Goal: Task Accomplishment & Management: Complete application form

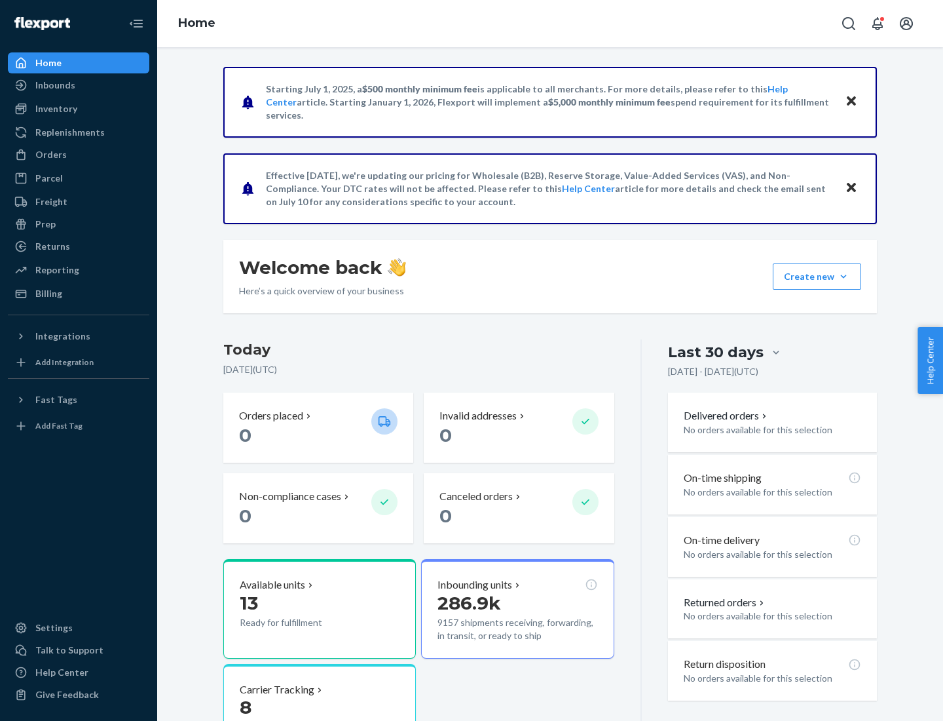
click at [844, 276] on button "Create new Create new inbound Create new order Create new product" at bounding box center [817, 276] width 88 height 26
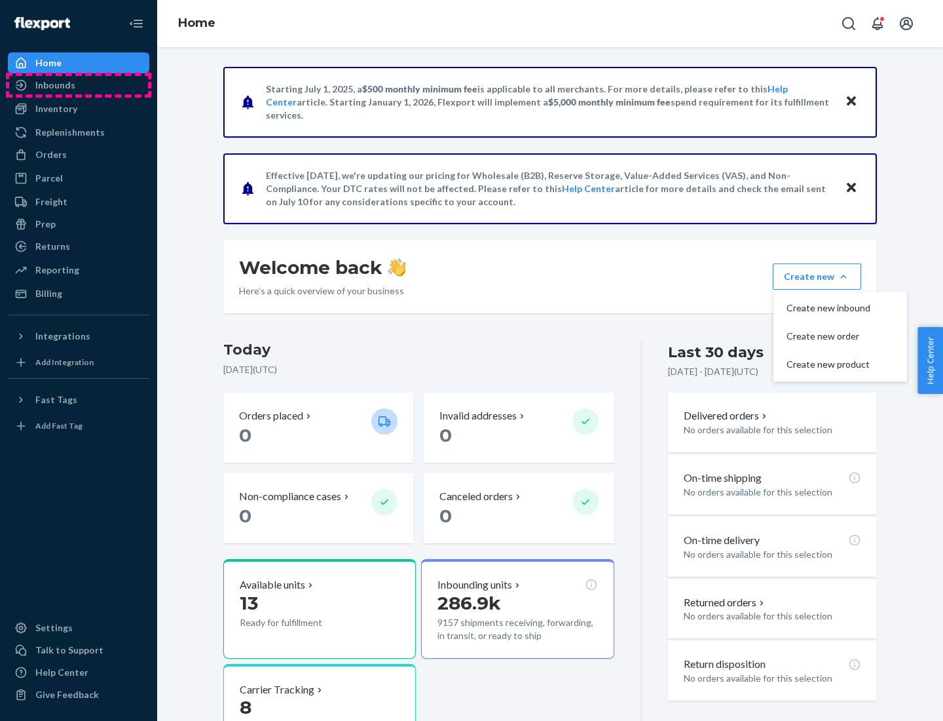
click at [79, 85] on div "Inbounds" at bounding box center [78, 85] width 139 height 18
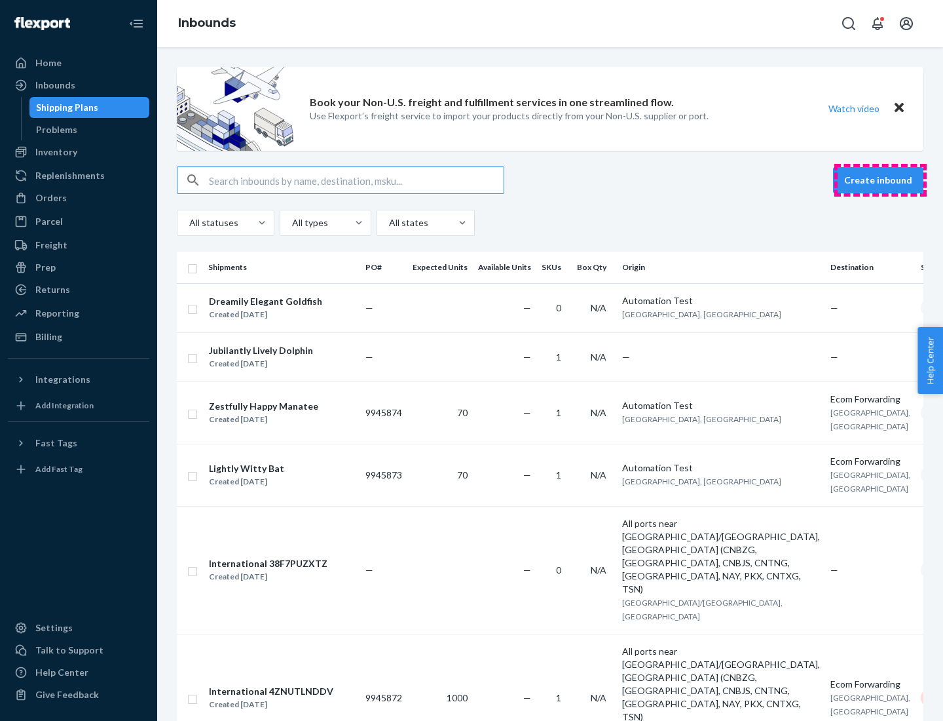
click at [880, 180] on button "Create inbound" at bounding box center [878, 180] width 90 height 26
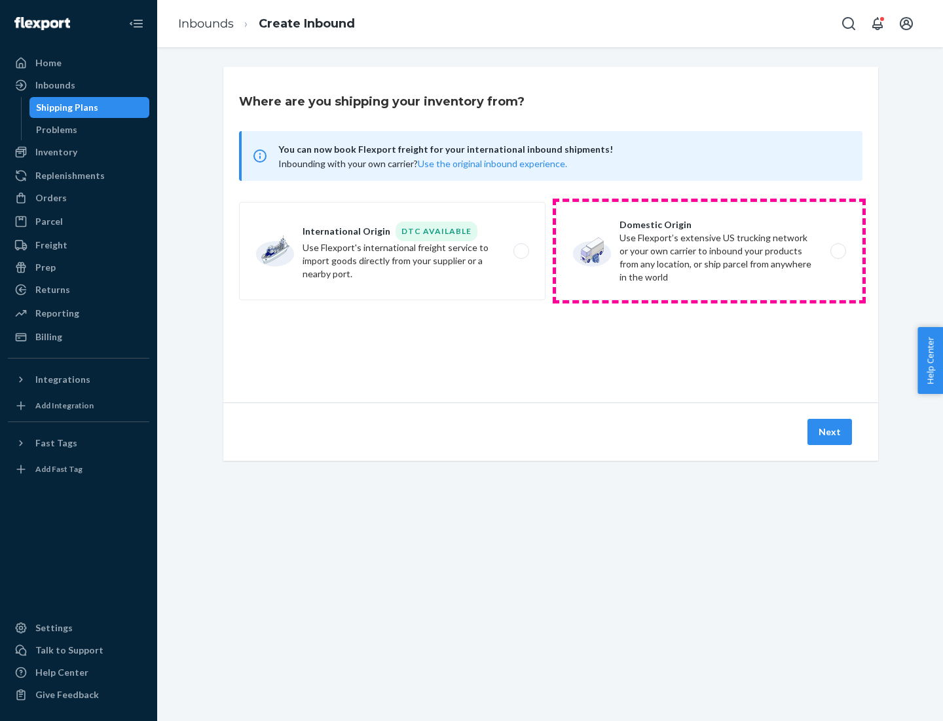
click at [709, 251] on label "Domestic Origin Use Flexport’s extensive US trucking network or your own carrie…" at bounding box center [709, 251] width 307 height 98
click at [838, 251] on input "Domestic Origin Use Flexport’s extensive US trucking network or your own carrie…" at bounding box center [842, 251] width 9 height 9
radio input "true"
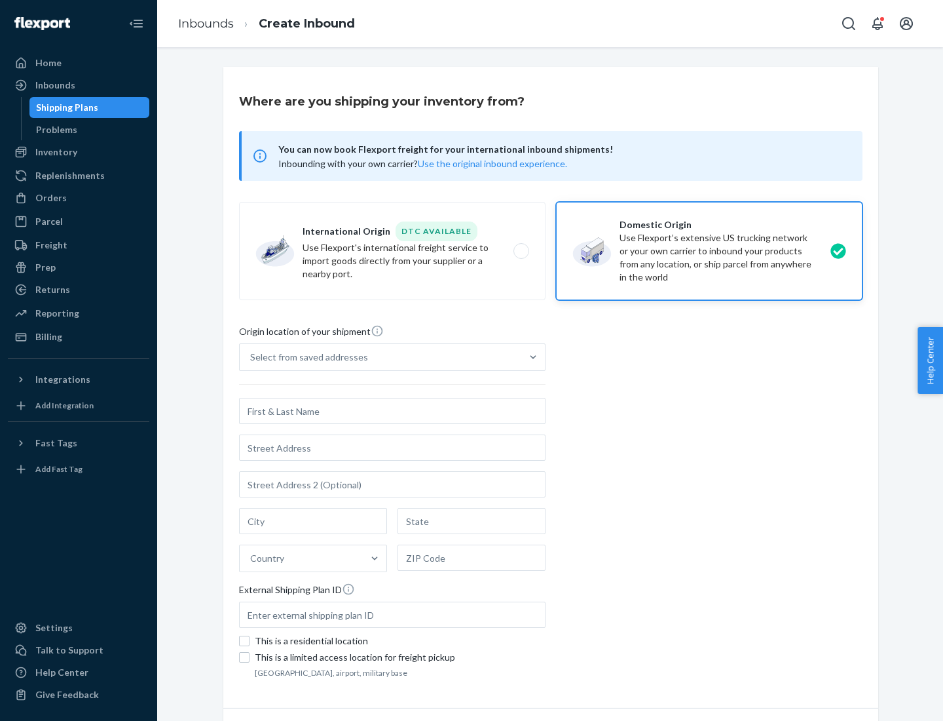
click at [306, 357] on div "Select from saved addresses" at bounding box center [309, 356] width 118 height 13
click at [252, 357] on input "Select from saved addresses" at bounding box center [250, 356] width 1 height 13
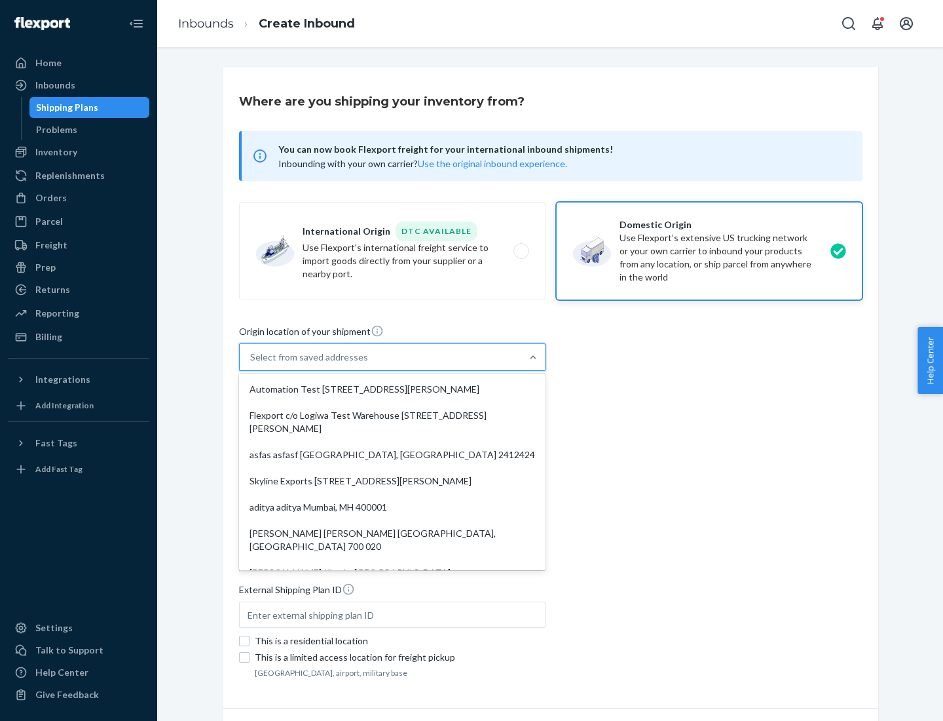
scroll to position [5, 0]
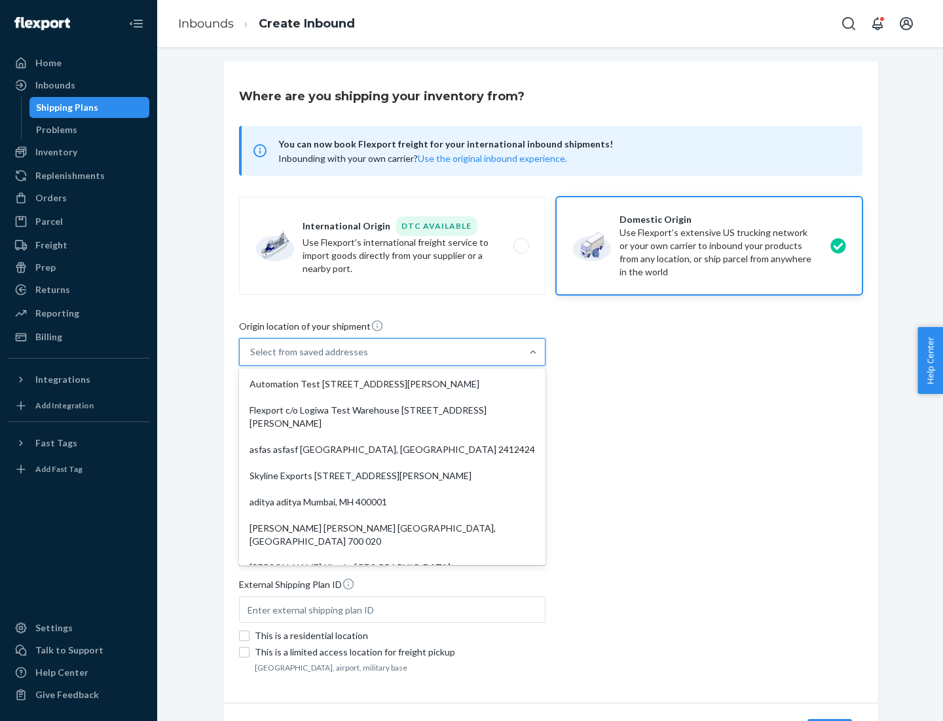
click at [392, 384] on div "Automation Test [STREET_ADDRESS][PERSON_NAME]" at bounding box center [392, 384] width 301 height 26
click at [252, 358] on input "option Automation Test [STREET_ADDRESS][PERSON_NAME]. 9 results available. Use …" at bounding box center [250, 351] width 1 height 13
type input "Automation Test"
type input "9th Floor"
type input "[GEOGRAPHIC_DATA]"
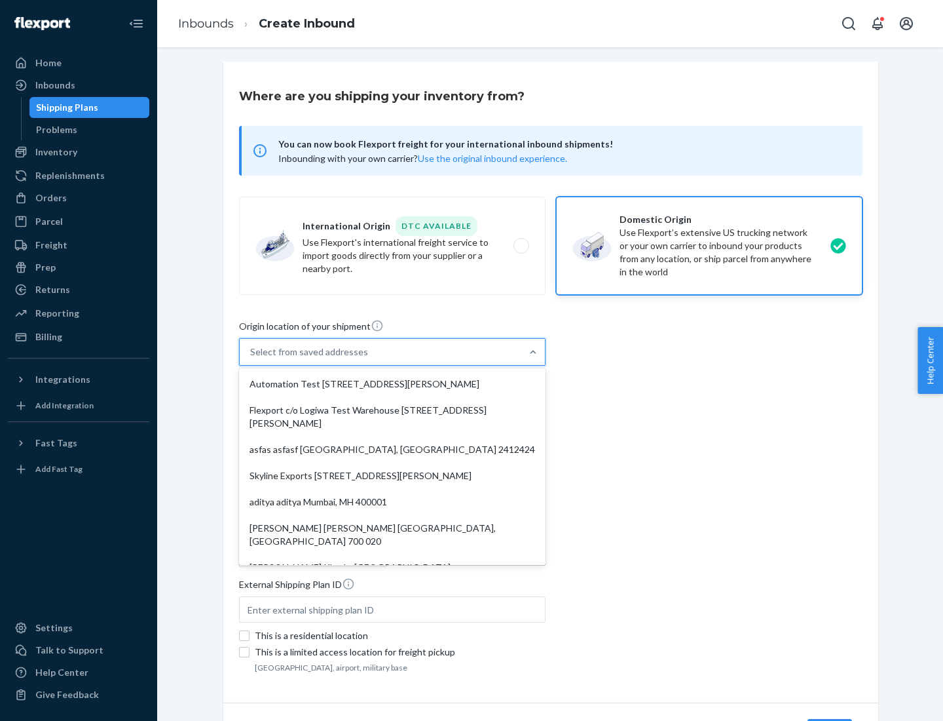
type input "CA"
type input "94104"
type input "[STREET_ADDRESS][PERSON_NAME]"
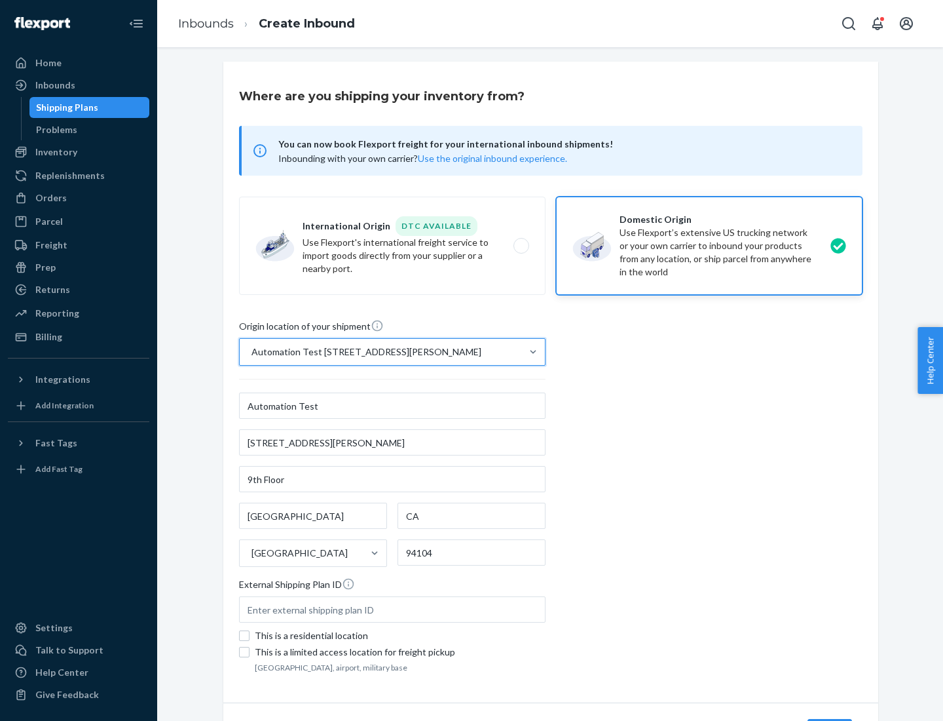
scroll to position [77, 0]
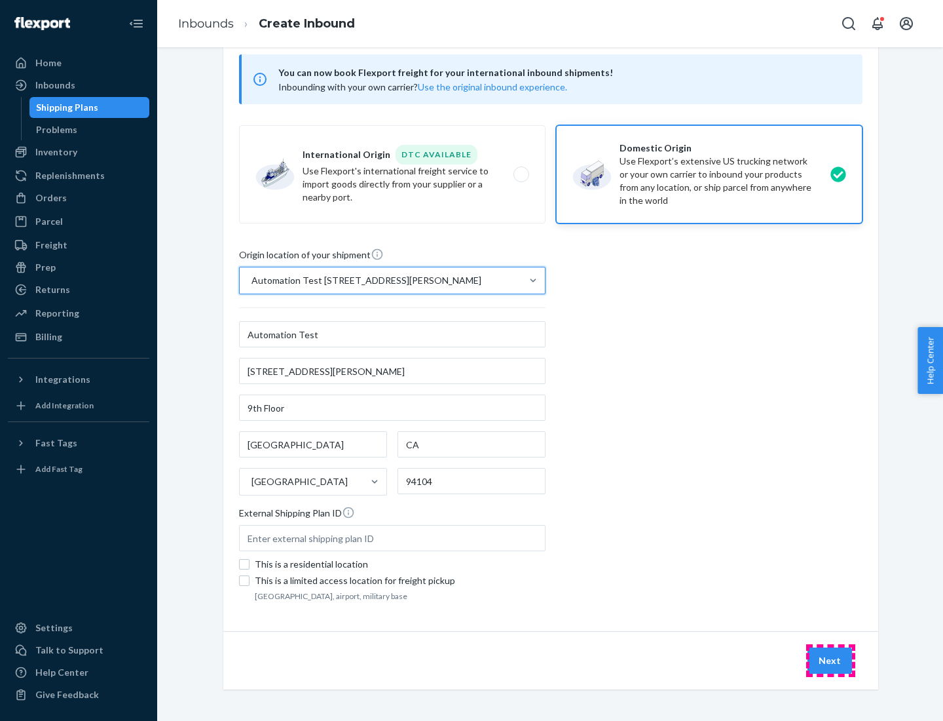
click at [831, 660] on button "Next" at bounding box center [830, 660] width 45 height 26
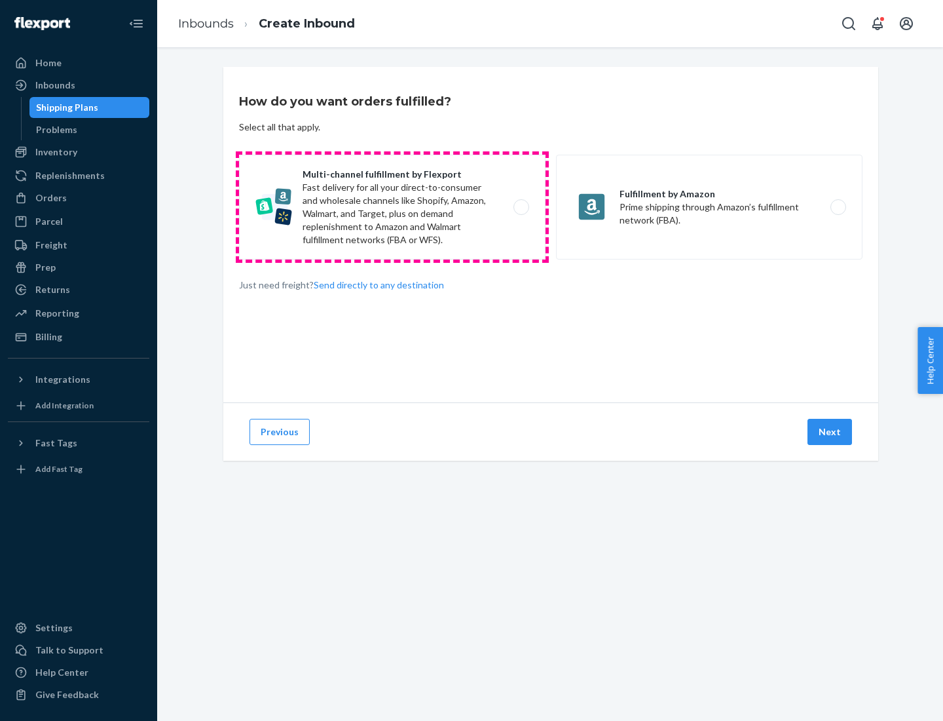
click at [392, 207] on label "Multi-channel fulfillment by Flexport Fast delivery for all your direct-to-cons…" at bounding box center [392, 207] width 307 height 105
click at [521, 207] on input "Multi-channel fulfillment by Flexport Fast delivery for all your direct-to-cons…" at bounding box center [525, 207] width 9 height 9
radio input "true"
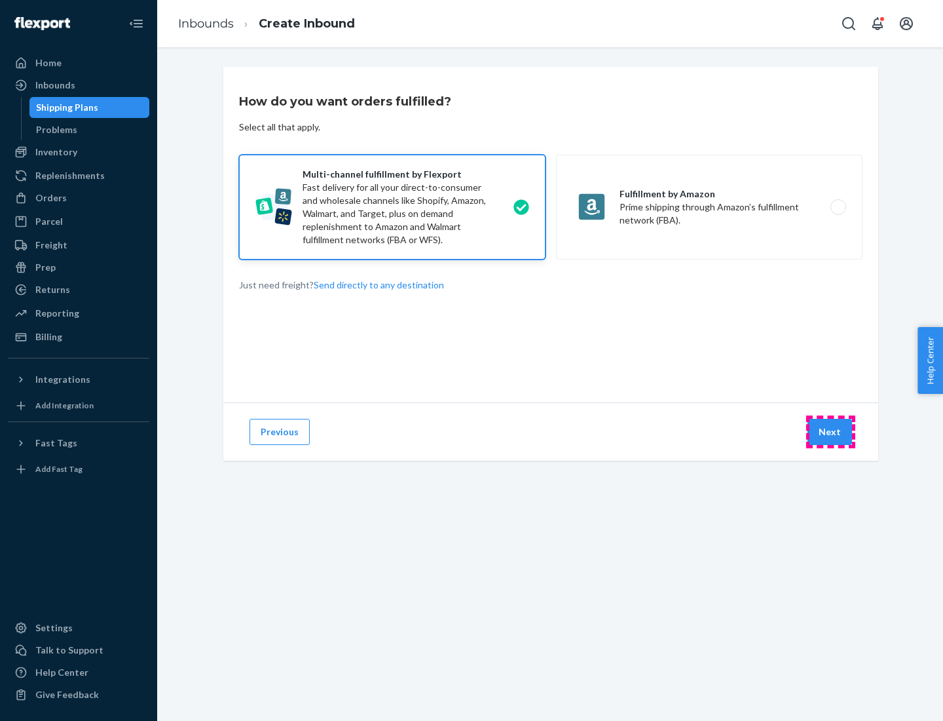
click at [831, 432] on button "Next" at bounding box center [830, 432] width 45 height 26
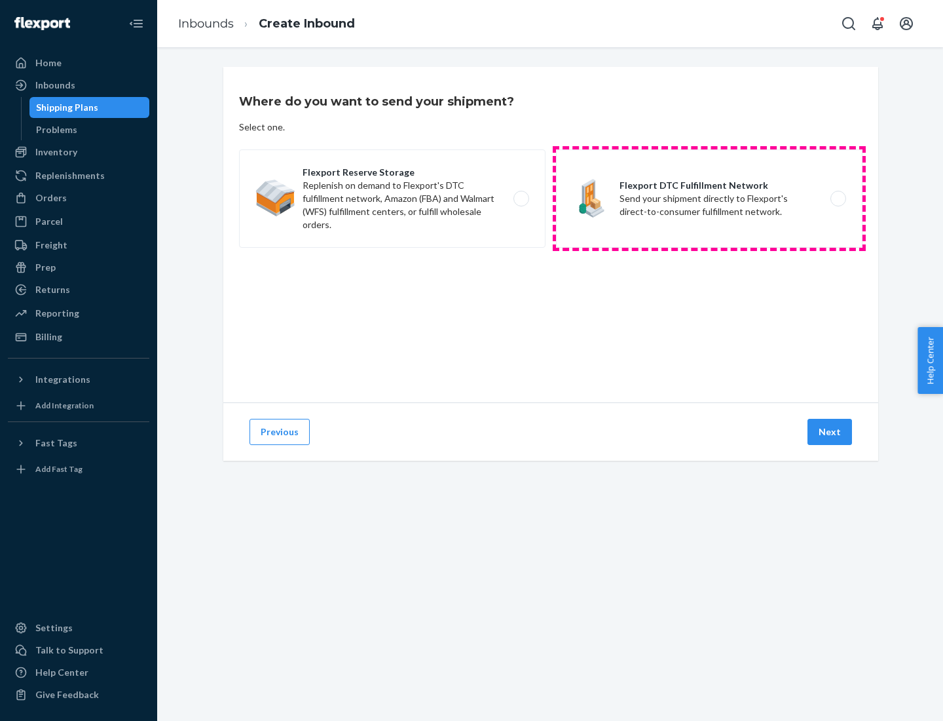
click at [709, 198] on label "Flexport DTC Fulfillment Network Send your shipment directly to Flexport's dire…" at bounding box center [709, 198] width 307 height 98
click at [838, 198] on input "Flexport DTC Fulfillment Network Send your shipment directly to Flexport's dire…" at bounding box center [842, 199] width 9 height 9
radio input "true"
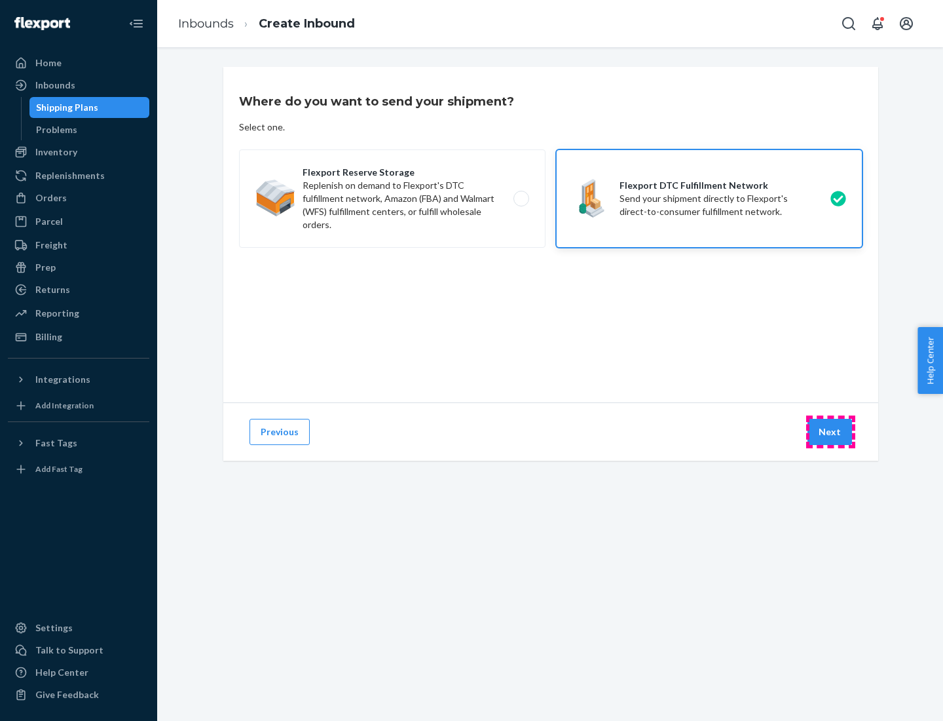
click at [831, 432] on button "Next" at bounding box center [830, 432] width 45 height 26
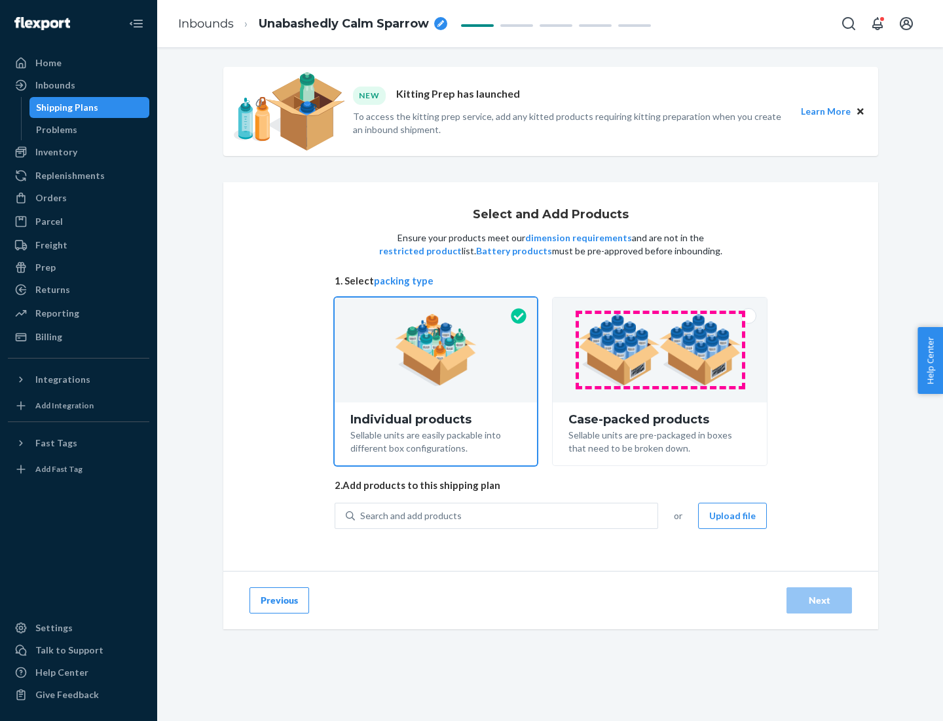
click at [660, 350] on img at bounding box center [659, 350] width 163 height 72
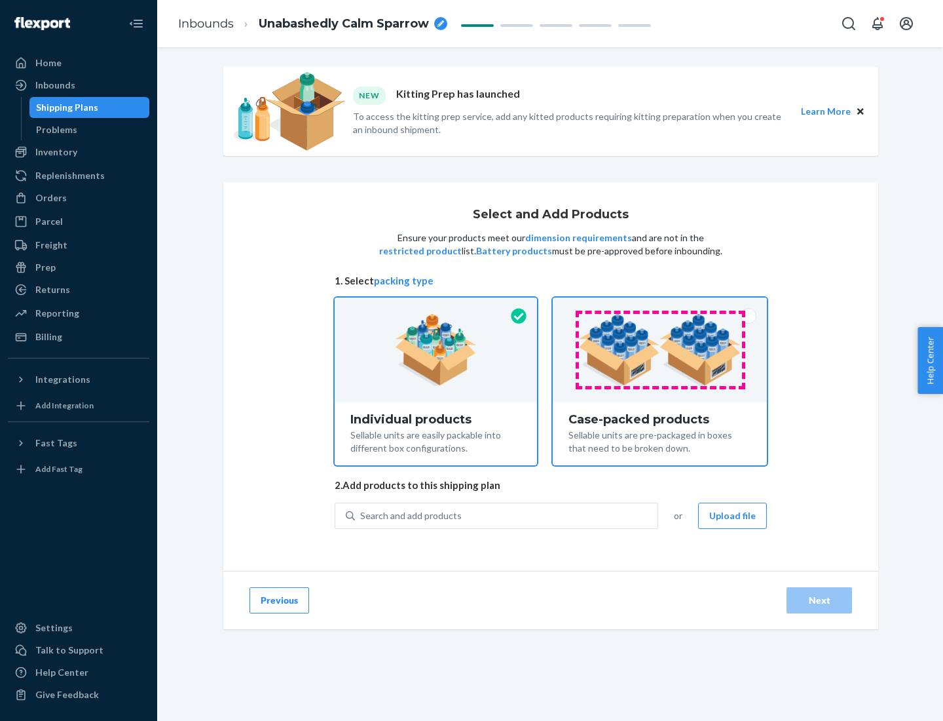
click at [660, 306] on input "Case-packed products Sellable units are pre-packaged in boxes that need to be b…" at bounding box center [660, 301] width 9 height 9
radio input "true"
radio input "false"
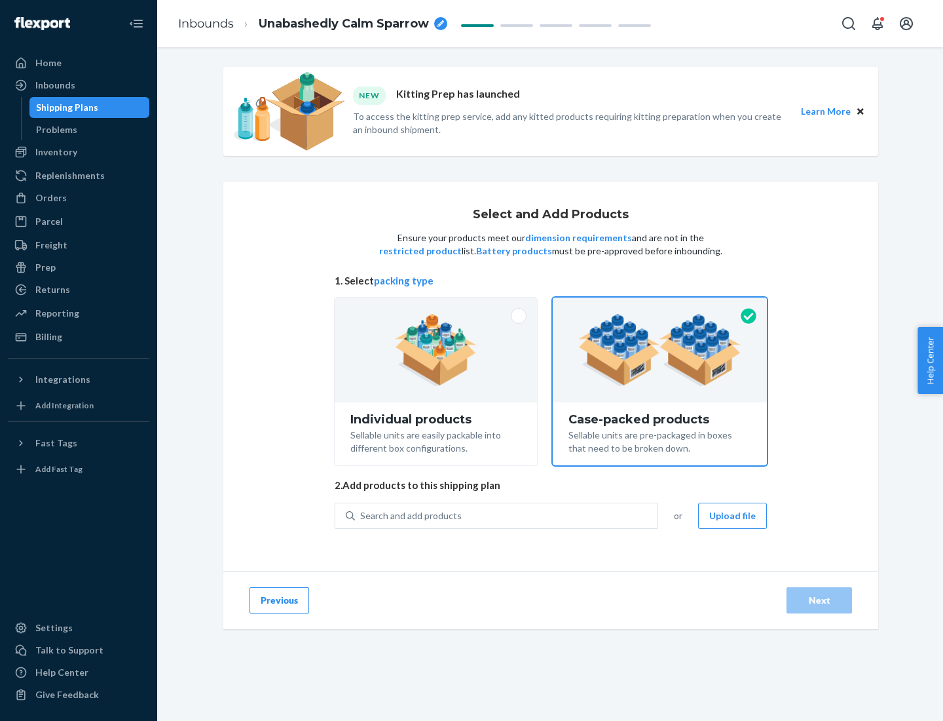
click at [507, 515] on div "Search and add products" at bounding box center [506, 516] width 303 height 24
click at [362, 515] on input "Search and add products" at bounding box center [360, 515] width 1 height 13
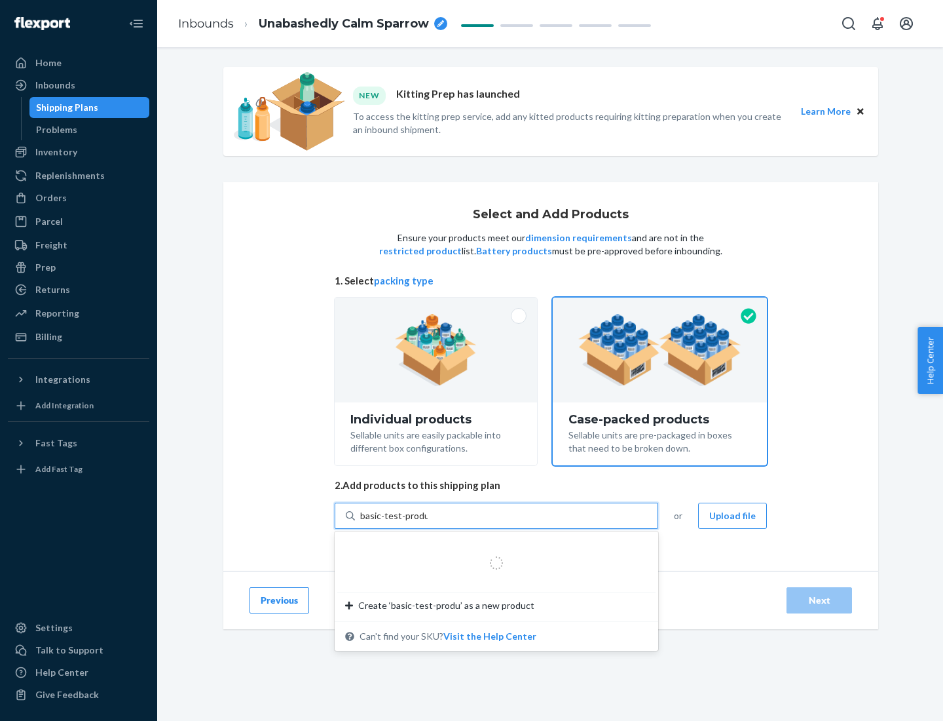
type input "basic-test-product-1"
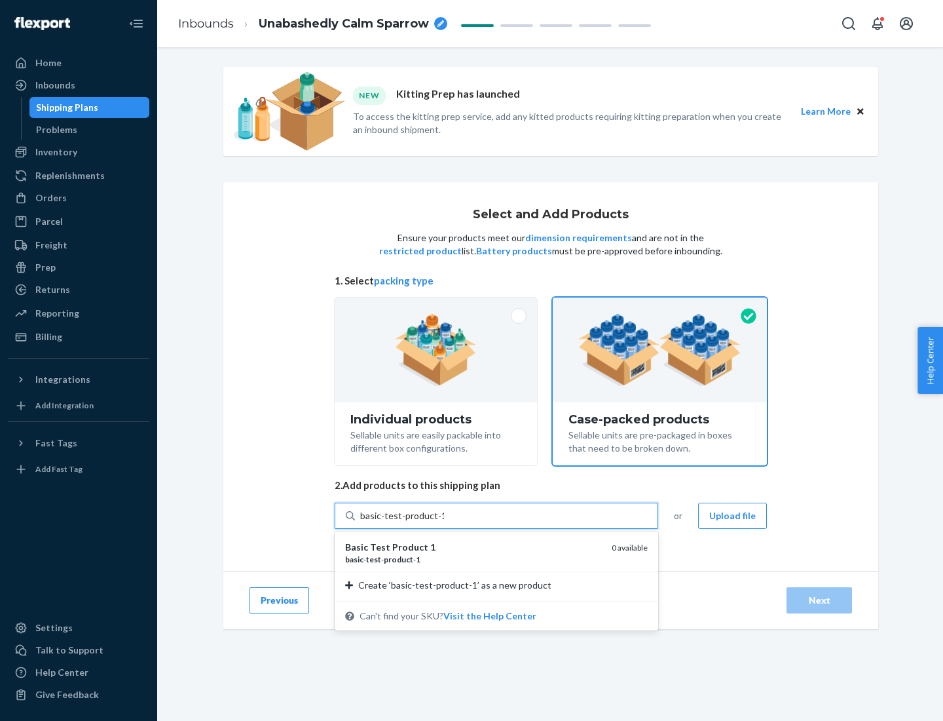
click at [474, 559] on div "basic - test - product - 1" at bounding box center [473, 559] width 256 height 11
click at [444, 522] on input "basic-test-product-1" at bounding box center [402, 515] width 84 height 13
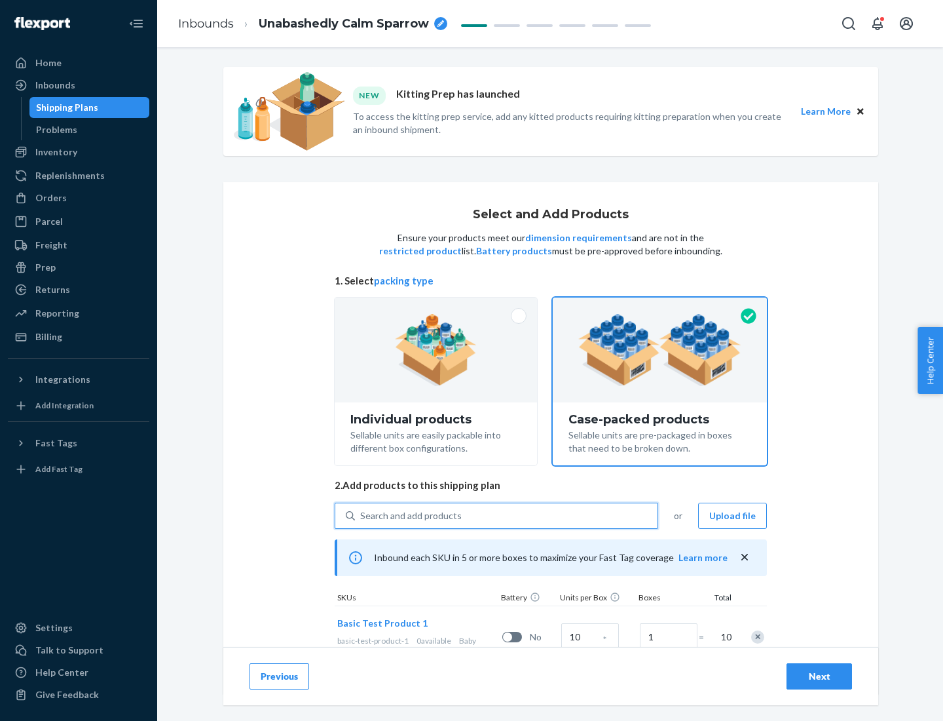
scroll to position [47, 0]
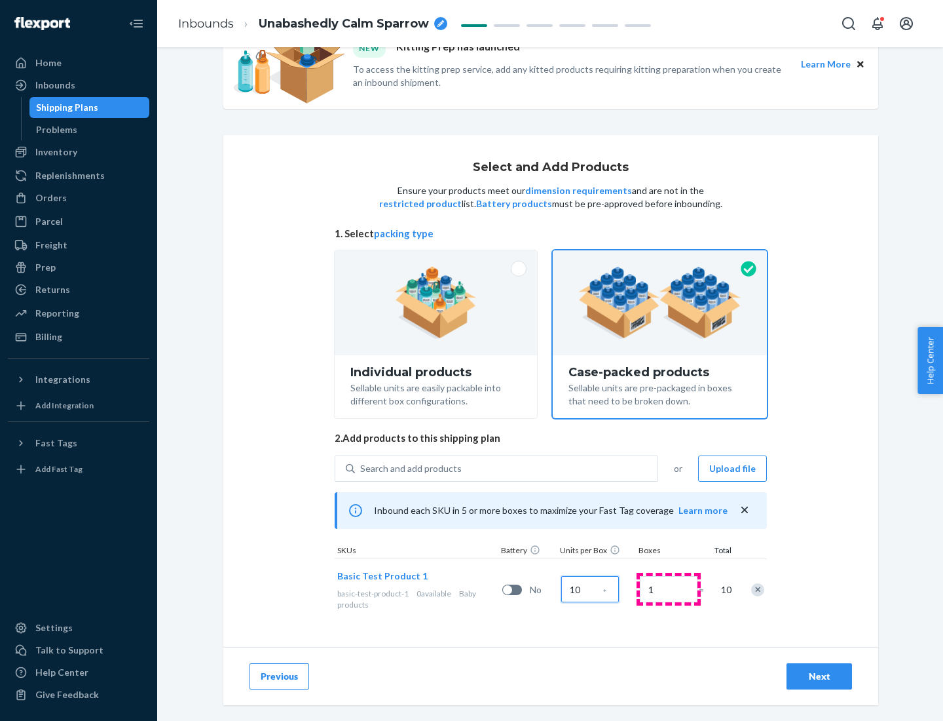
type input "10"
type input "7"
click at [820, 676] on div "Next" at bounding box center [819, 675] width 43 height 13
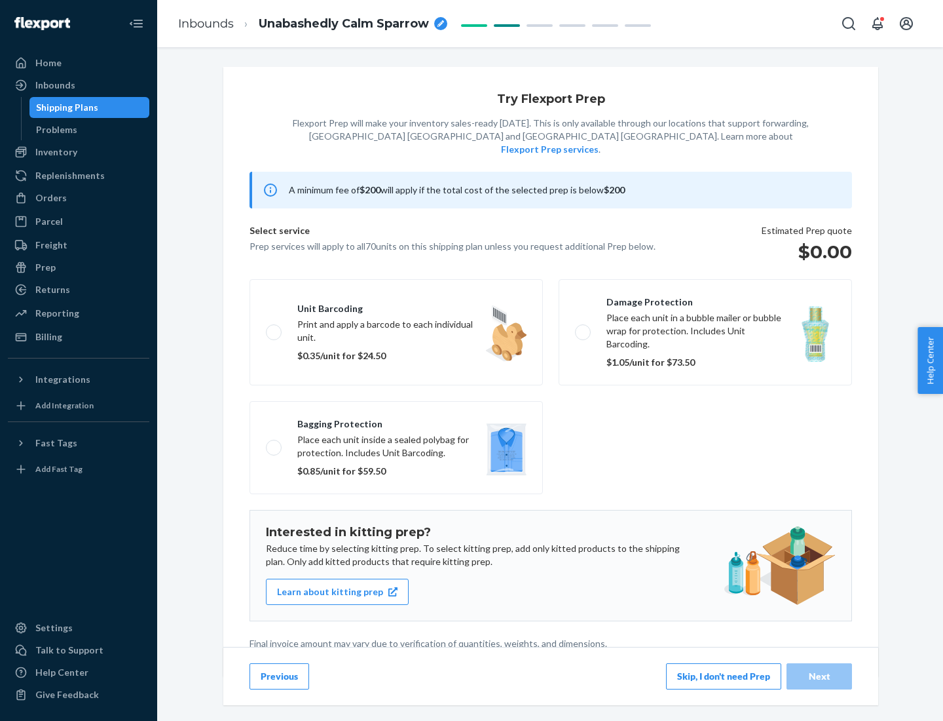
scroll to position [3, 0]
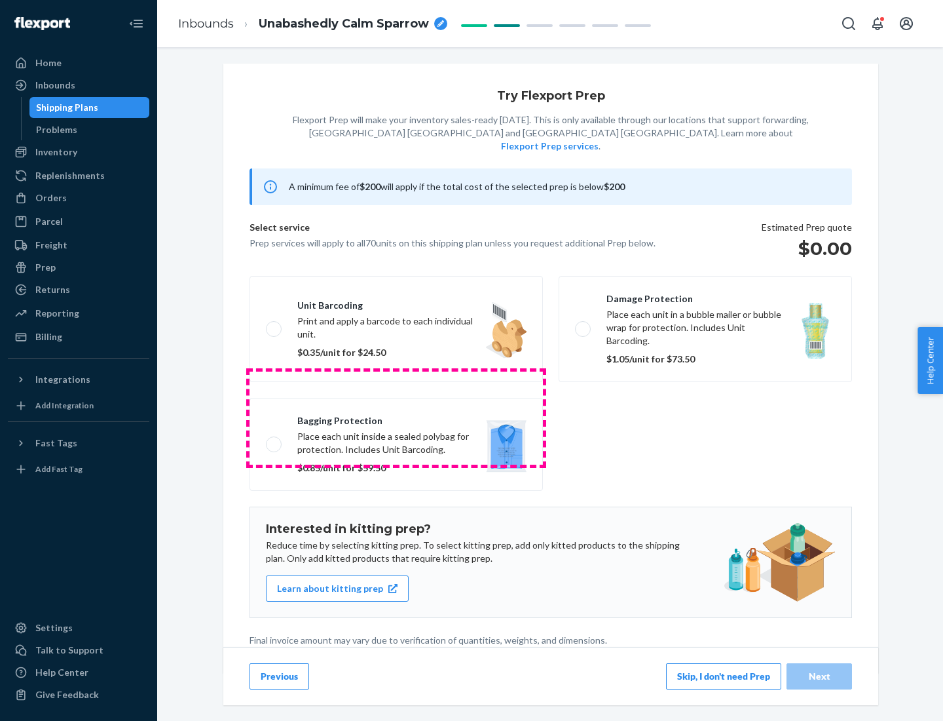
click at [396, 417] on label "Bagging protection Place each unit inside a sealed polybag for protection. Incl…" at bounding box center [396, 444] width 293 height 93
click at [274, 440] on input "Bagging protection Place each unit inside a sealed polybag for protection. Incl…" at bounding box center [270, 444] width 9 height 9
checkbox input "true"
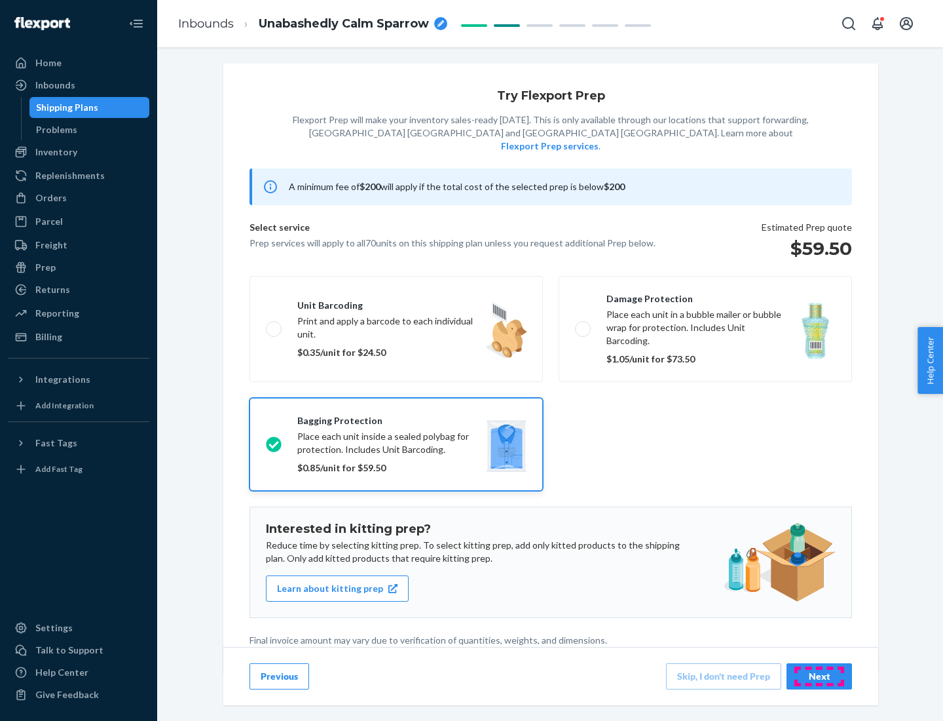
click at [820, 675] on div "Next" at bounding box center [819, 675] width 43 height 13
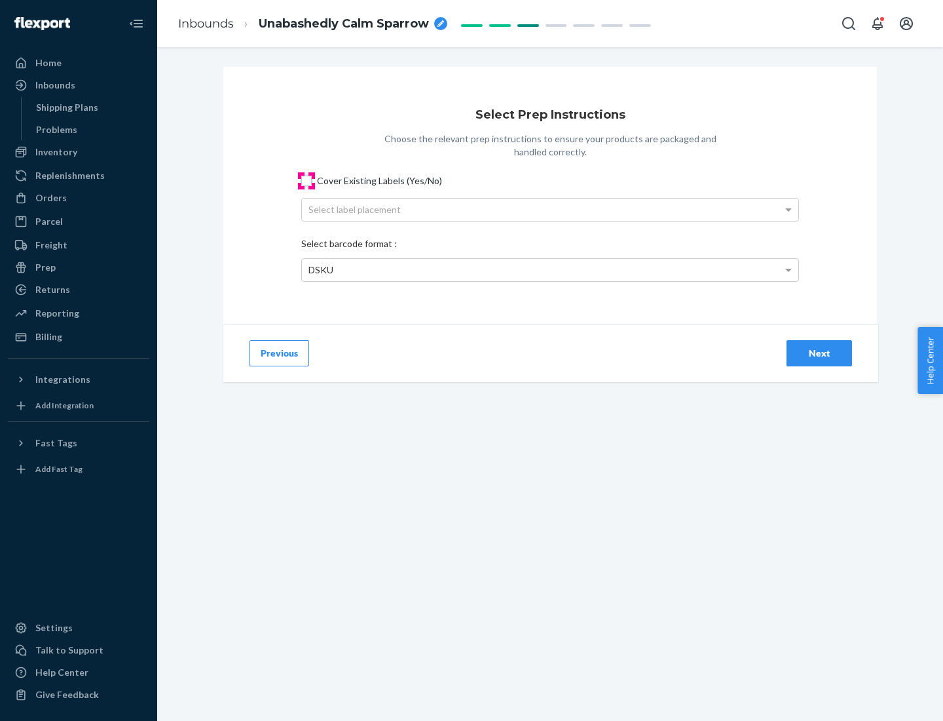
click at [307, 180] on input "Cover Existing Labels (Yes/No)" at bounding box center [306, 181] width 10 height 10
checkbox input "true"
click at [550, 209] on div "Select label placement" at bounding box center [550, 209] width 497 height 22
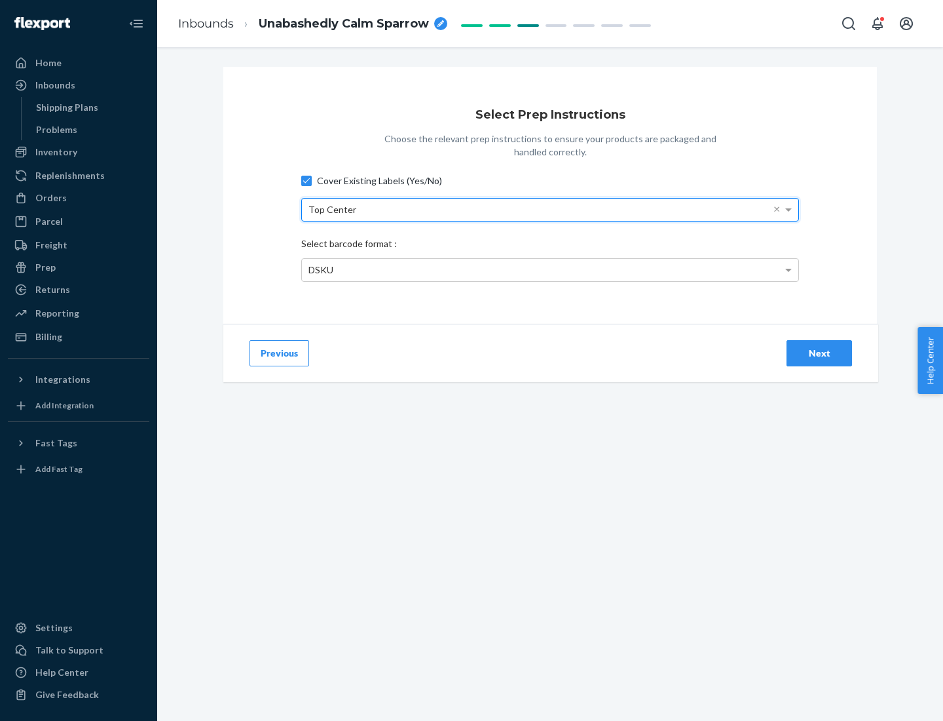
click at [550, 269] on div "DSKU" at bounding box center [550, 270] width 497 height 22
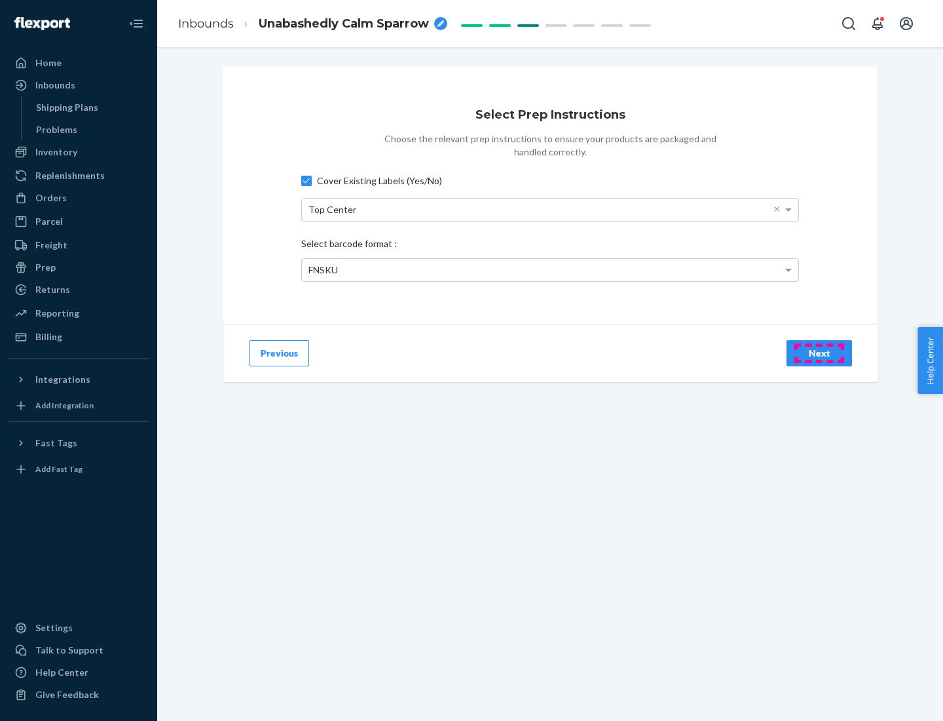
click at [820, 352] on div "Next" at bounding box center [819, 353] width 43 height 13
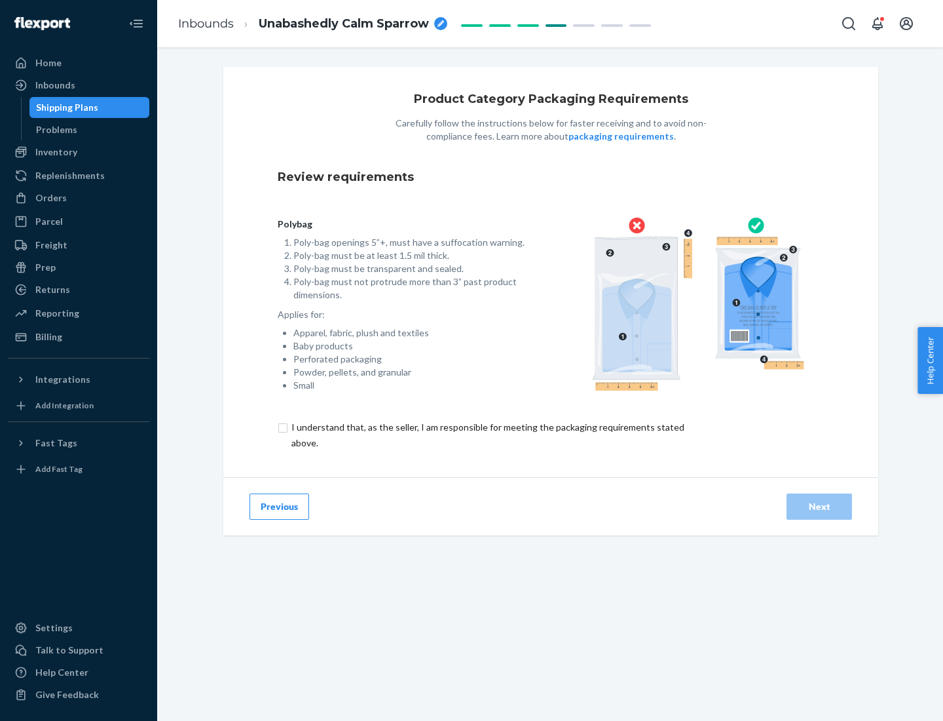
click at [487, 434] on input "checkbox" at bounding box center [496, 434] width 436 height 31
checkbox input "true"
click at [820, 506] on div "Next" at bounding box center [819, 506] width 43 height 13
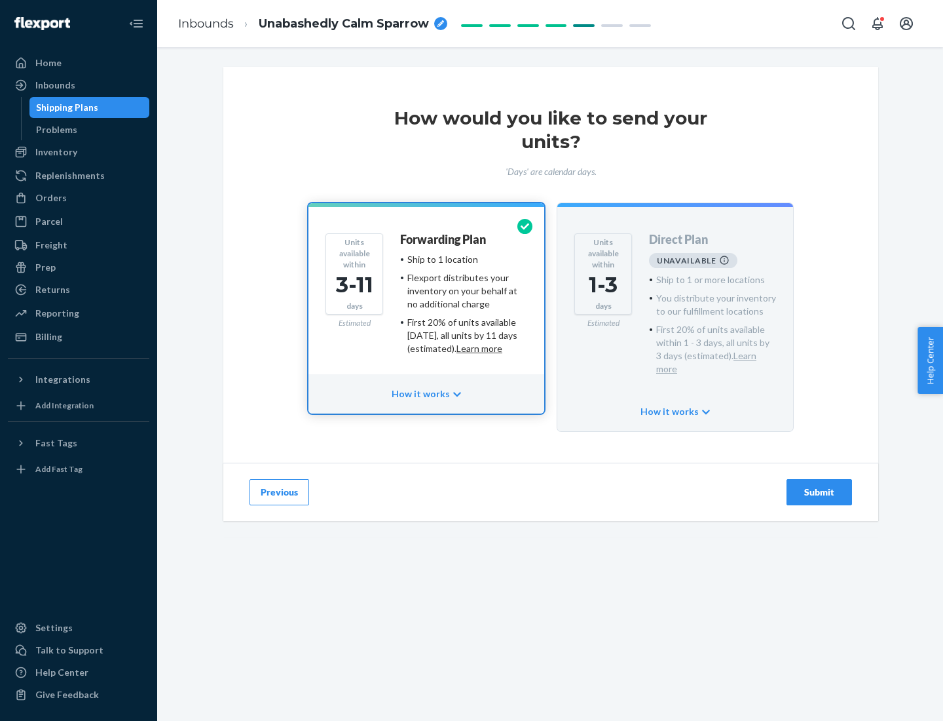
click at [444, 239] on h4 "Forwarding Plan" at bounding box center [443, 239] width 86 height 13
click at [820, 485] on div "Submit" at bounding box center [819, 491] width 43 height 13
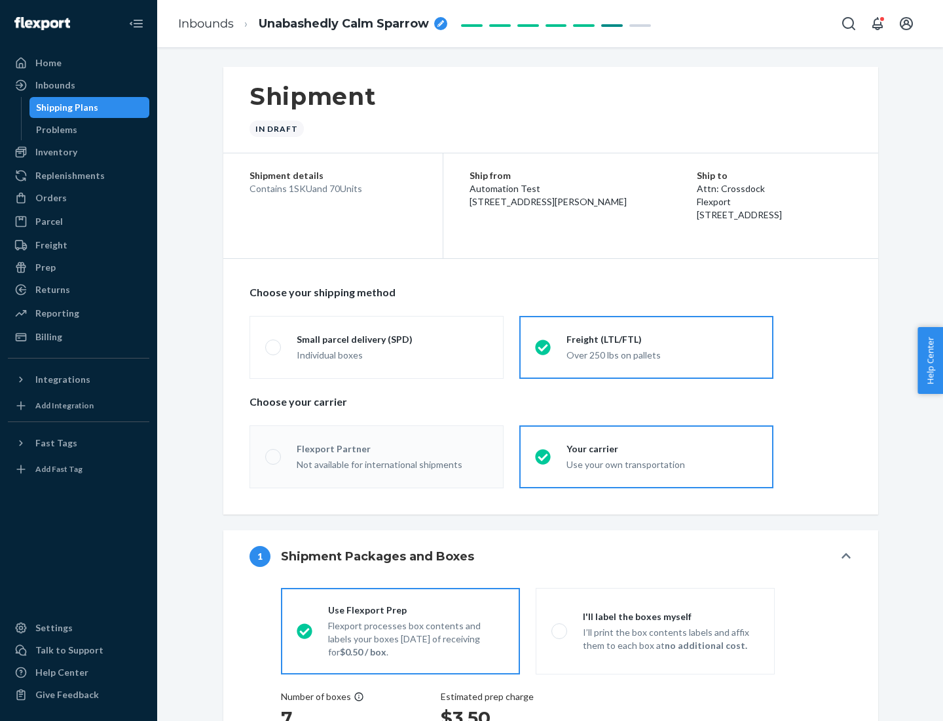
radio input "true"
radio input "false"
radio input "true"
radio input "false"
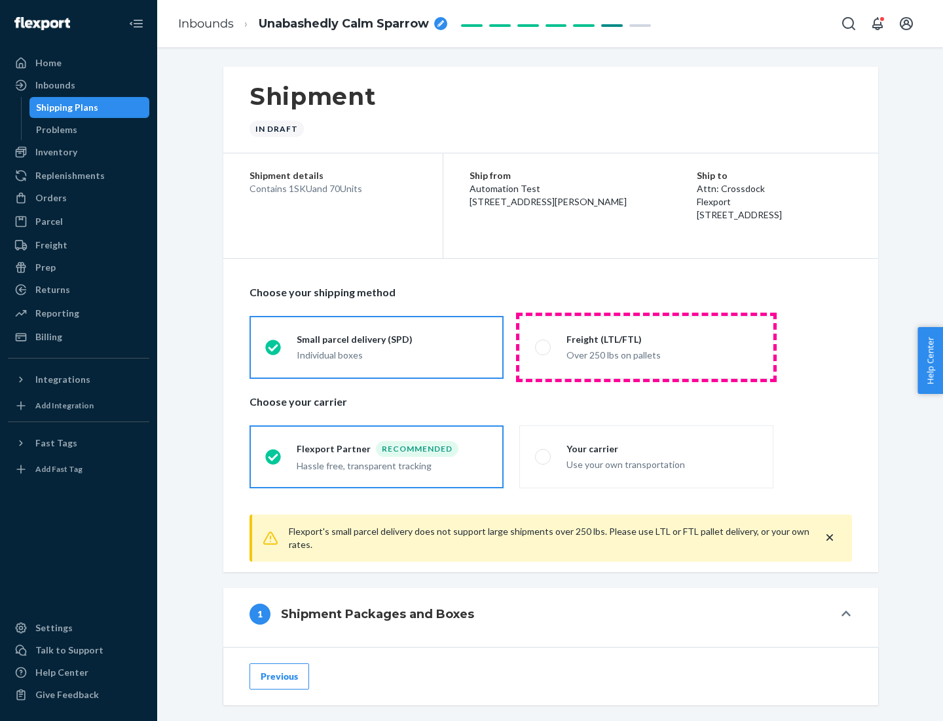
click at [647, 347] on div "Over 250 lbs on pallets" at bounding box center [662, 354] width 191 height 16
click at [544, 347] on input "Freight (LTL/FTL) Over 250 lbs on pallets" at bounding box center [539, 347] width 9 height 9
radio input "true"
radio input "false"
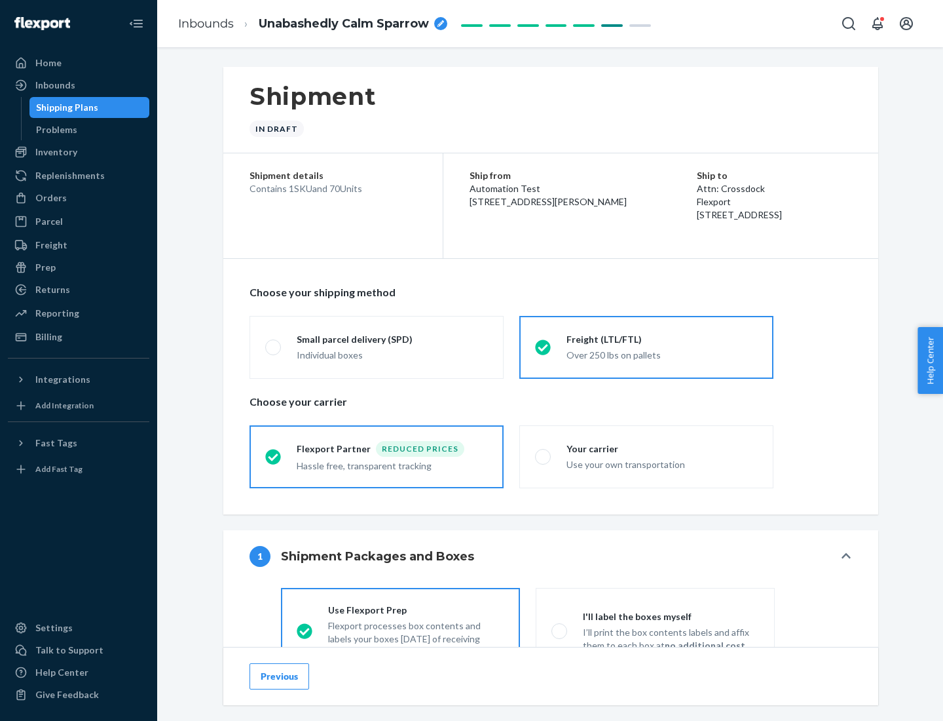
scroll to position [73, 0]
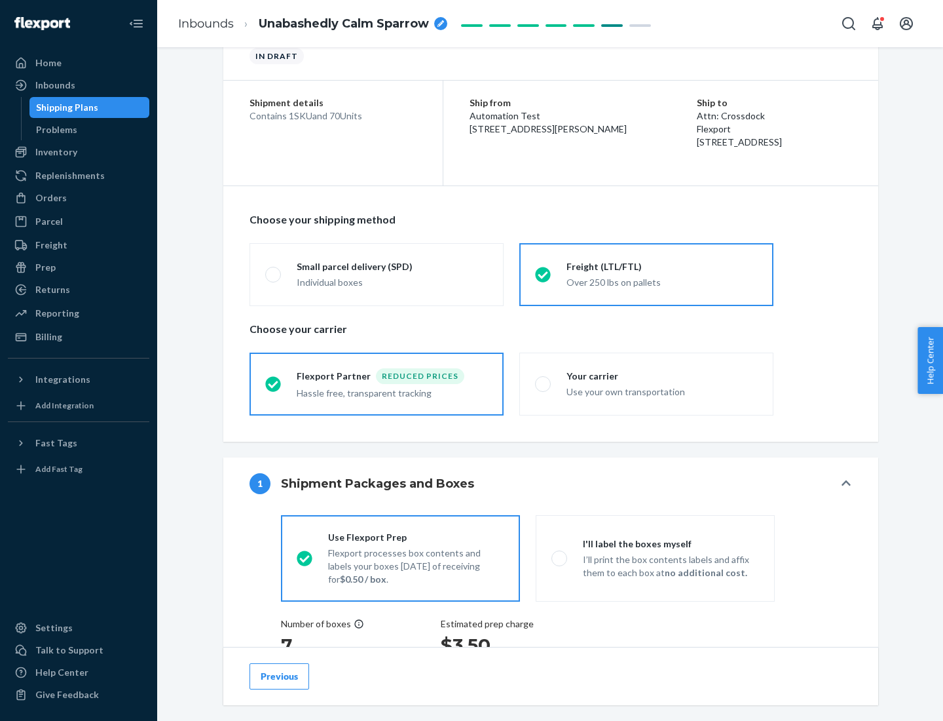
click at [647, 383] on div "Use your own transportation" at bounding box center [662, 391] width 191 height 16
click at [544, 383] on input "Your carrier Use your own transportation" at bounding box center [539, 383] width 9 height 9
radio input "true"
radio input "false"
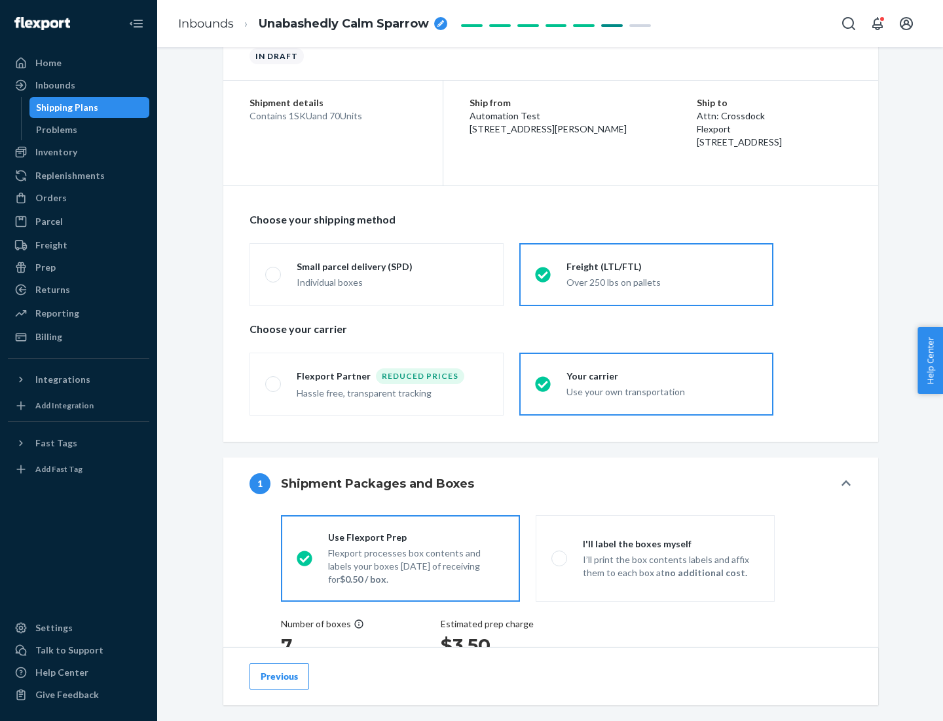
scroll to position [247, 0]
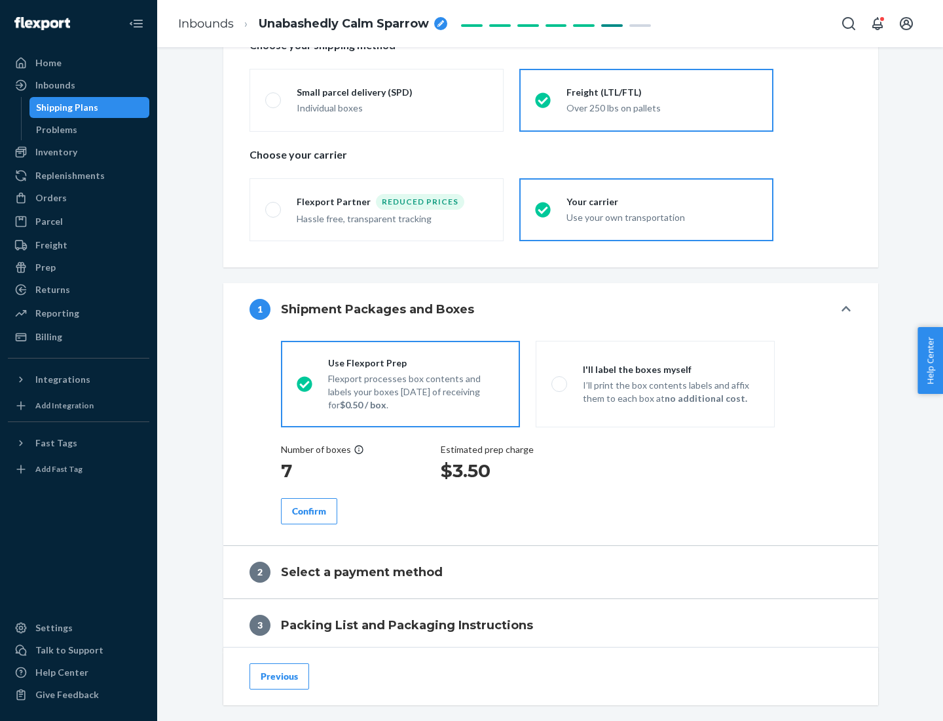
click at [655, 383] on p "I’ll print the box contents labels and affix them to each box at no additional …" at bounding box center [671, 392] width 176 height 26
click at [560, 383] on input "I'll label the boxes myself I’ll print the box contents labels and affix them t…" at bounding box center [556, 383] width 9 height 9
radio input "true"
radio input "false"
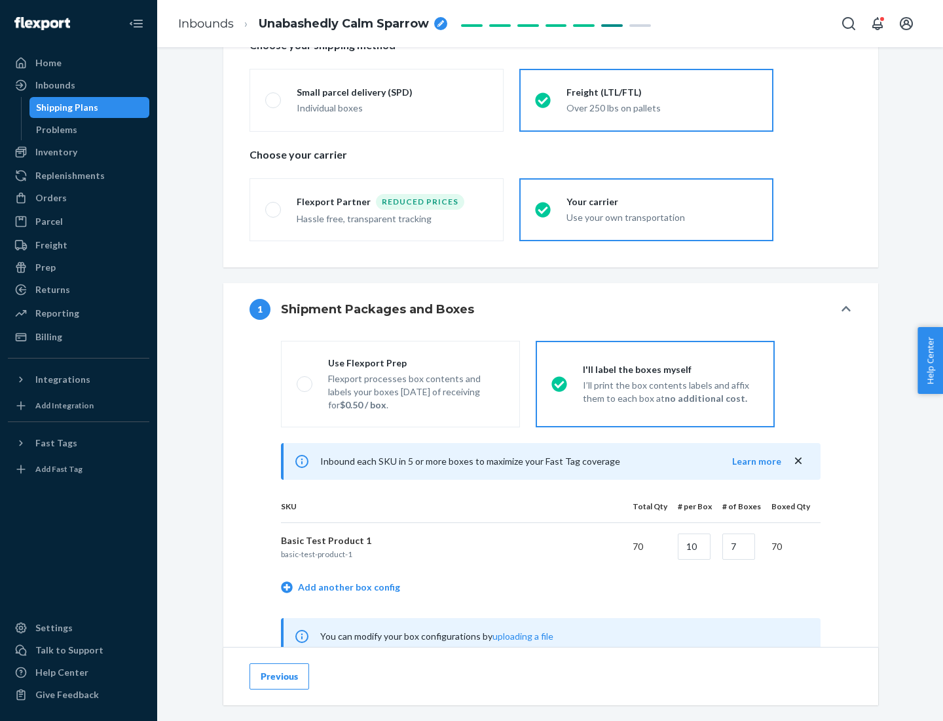
scroll to position [409, 0]
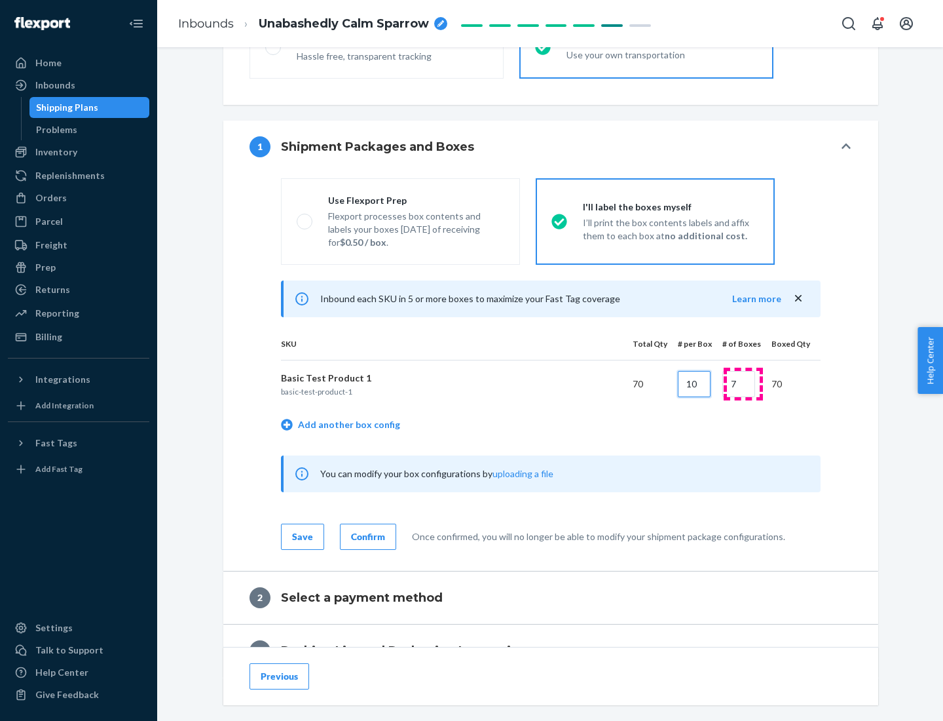
type input "10"
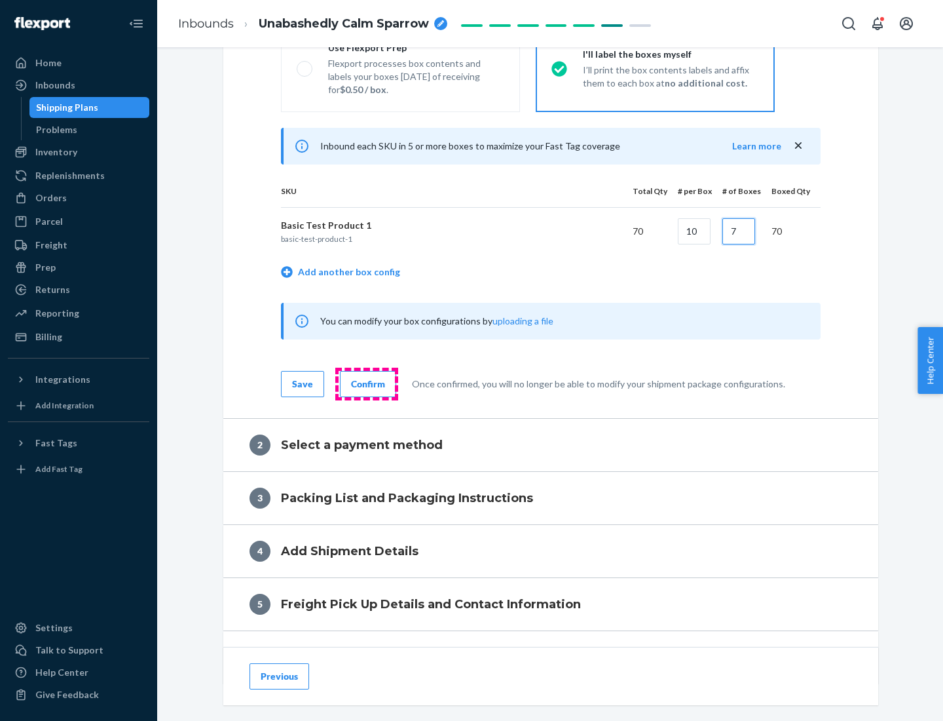
type input "7"
click at [366, 383] on div "Confirm" at bounding box center [368, 383] width 34 height 13
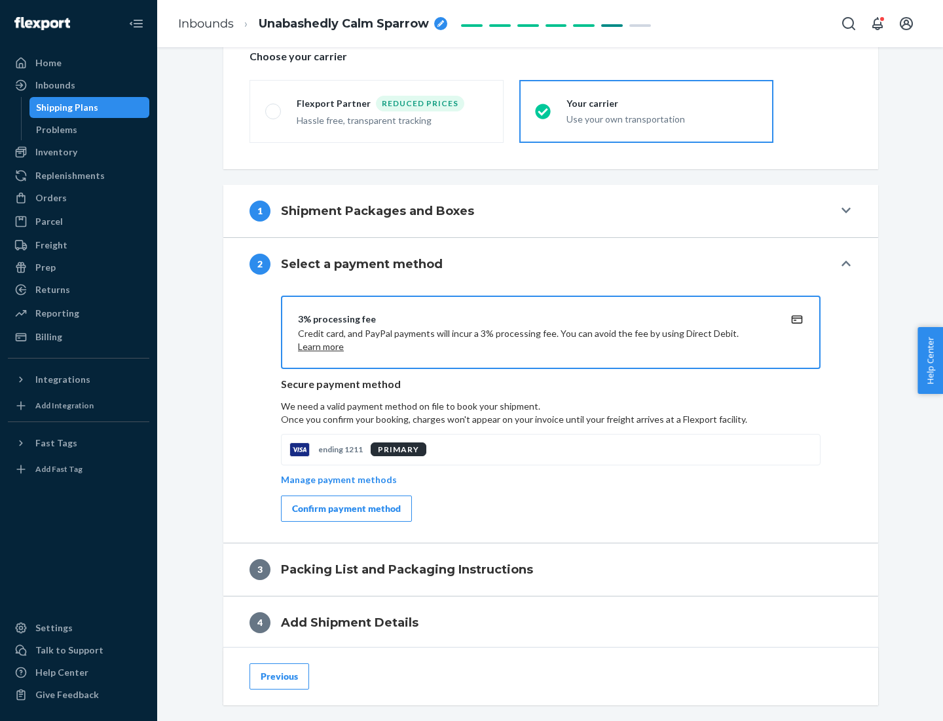
scroll to position [470, 0]
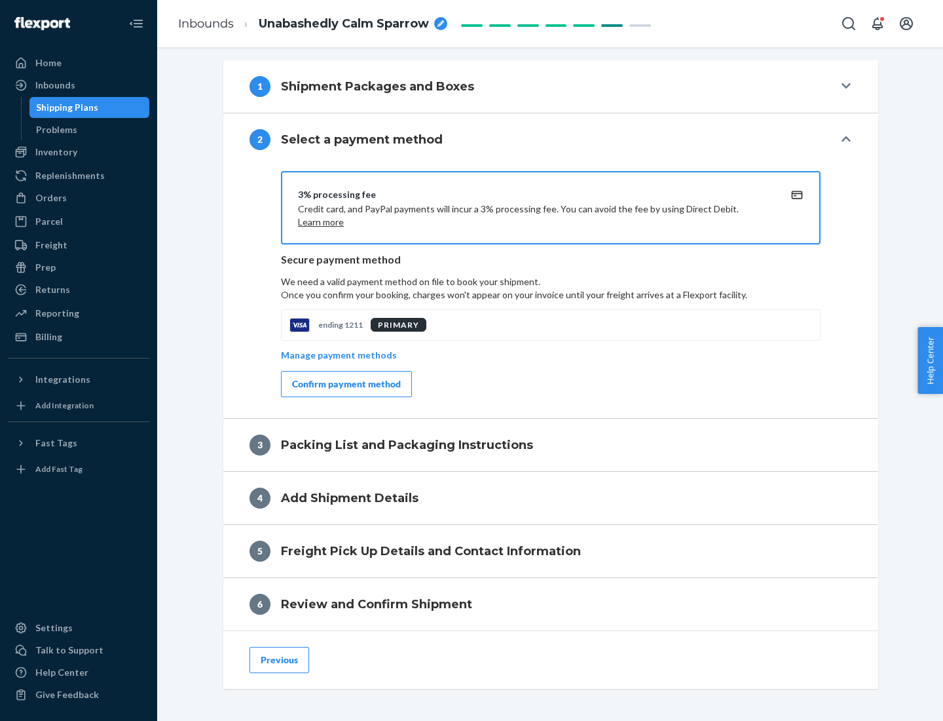
click at [345, 384] on div "Confirm payment method" at bounding box center [346, 383] width 109 height 13
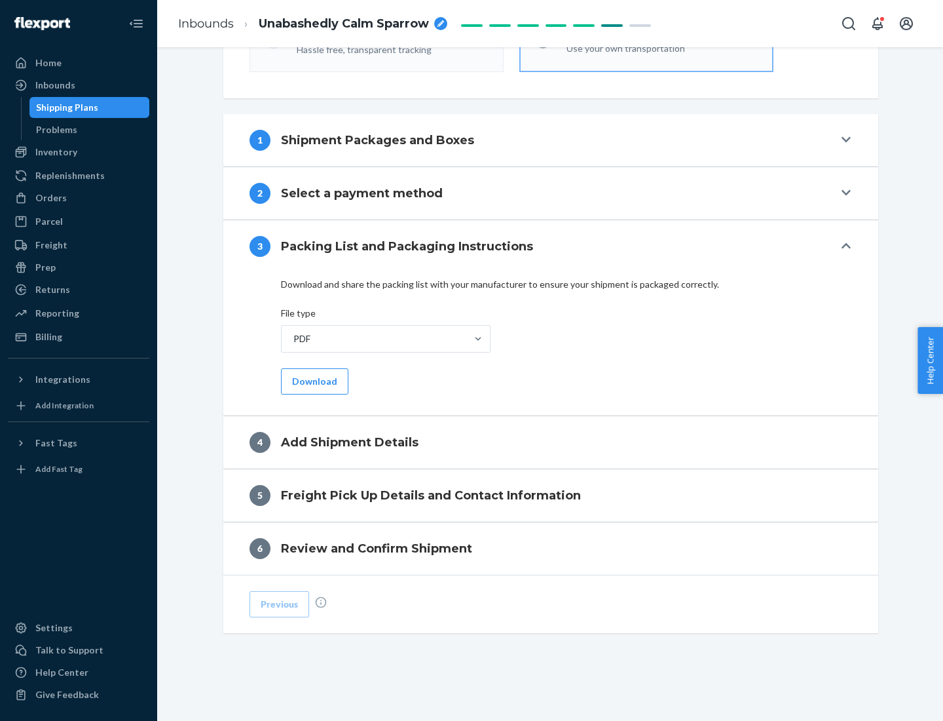
scroll to position [413, 0]
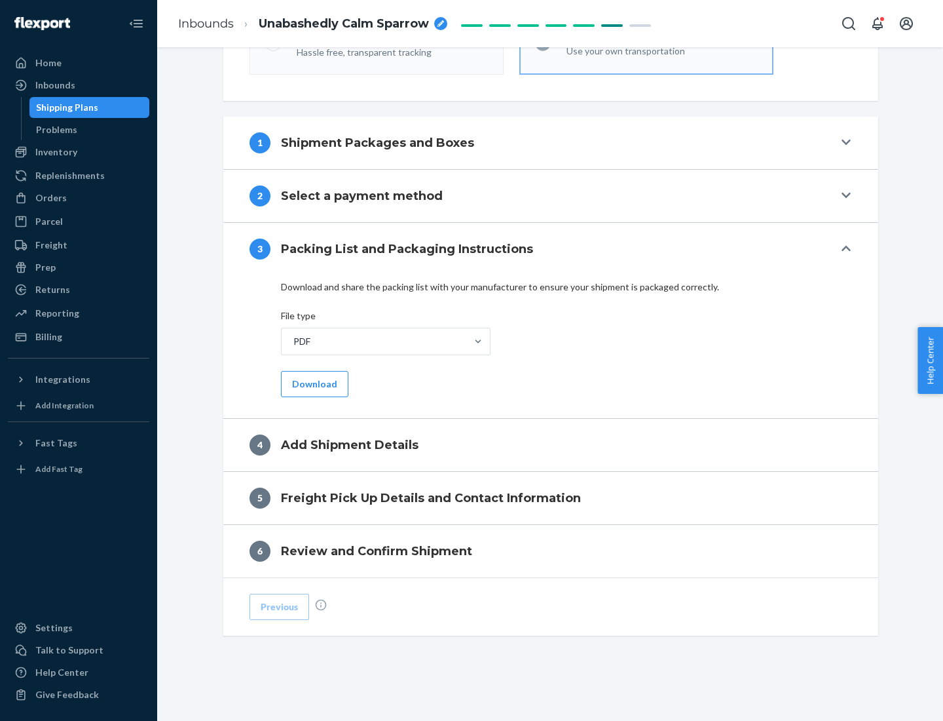
click at [313, 383] on button "Download" at bounding box center [314, 384] width 67 height 26
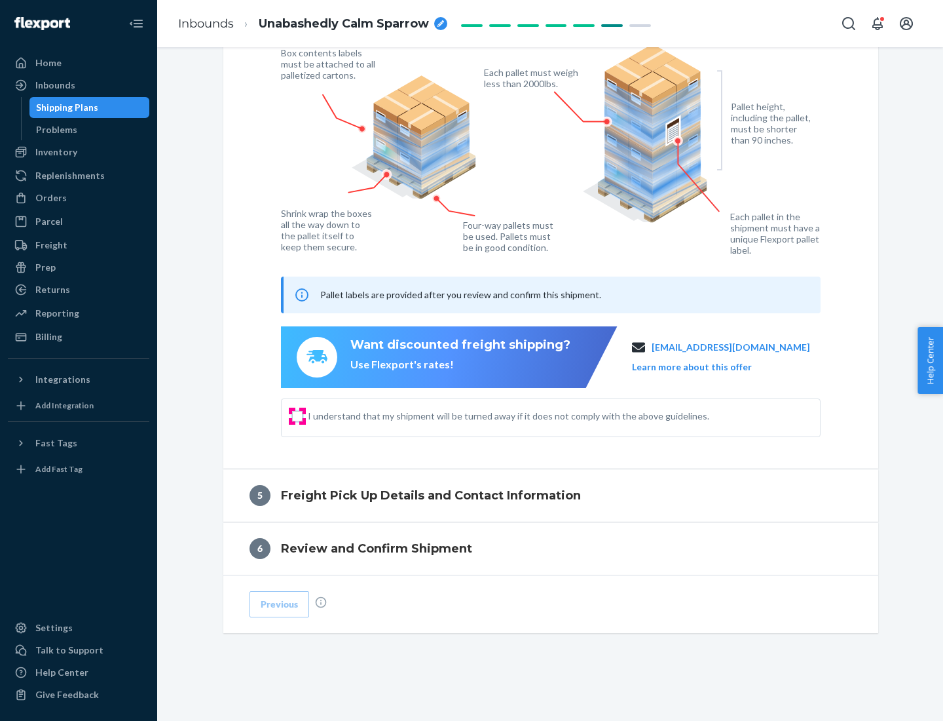
click at [297, 415] on input "I understand that my shipment will be turned away if it does not comply with th…" at bounding box center [297, 416] width 10 height 10
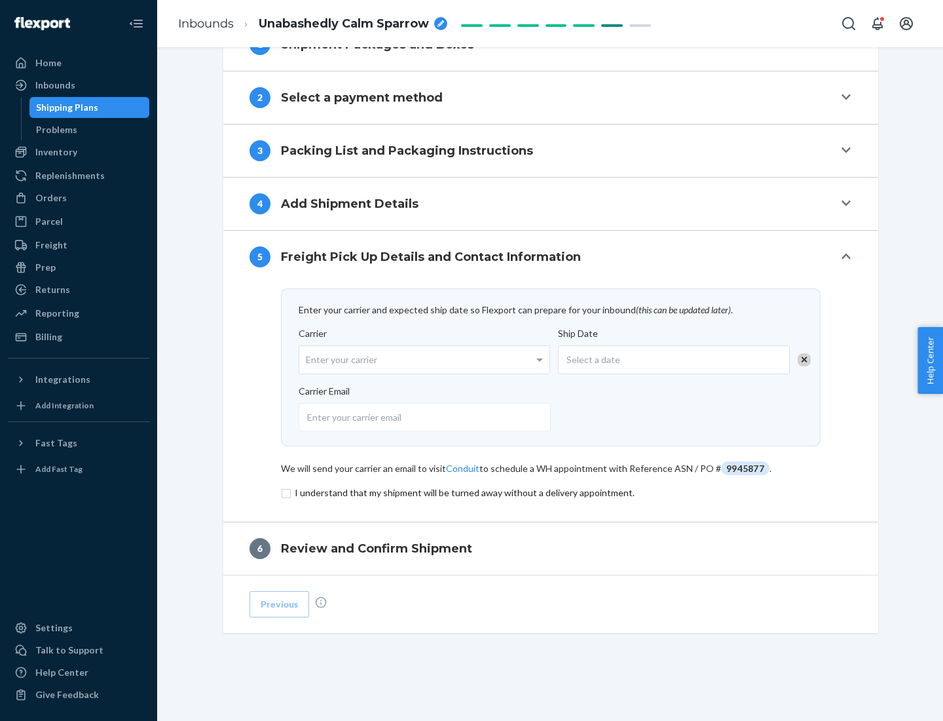
click at [551, 492] on input "checkbox" at bounding box center [551, 493] width 540 height 16
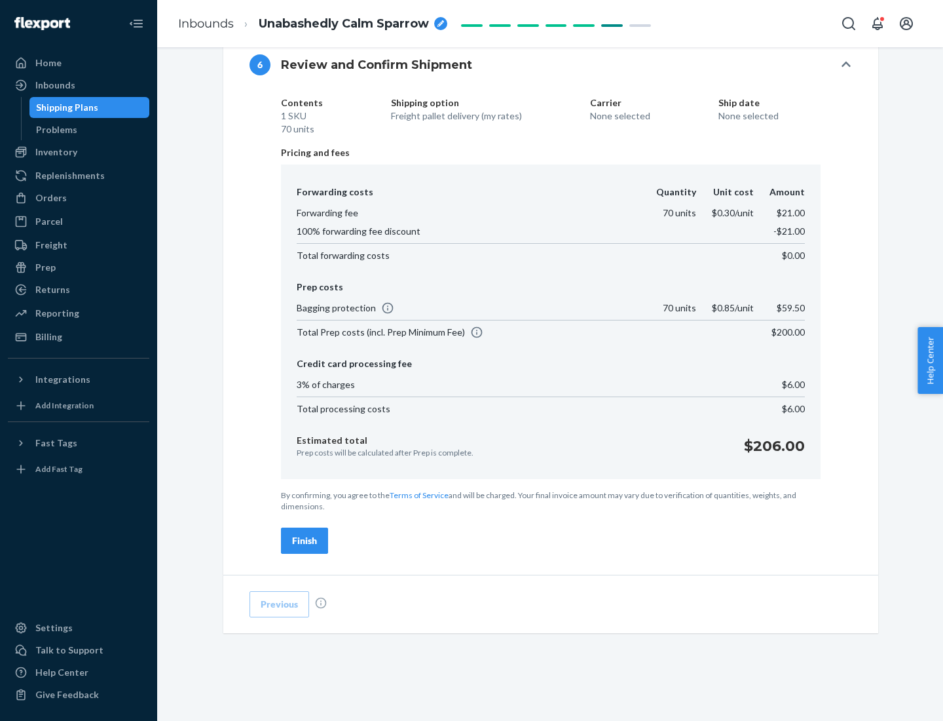
click at [305, 540] on div "Finish" at bounding box center [304, 540] width 25 height 13
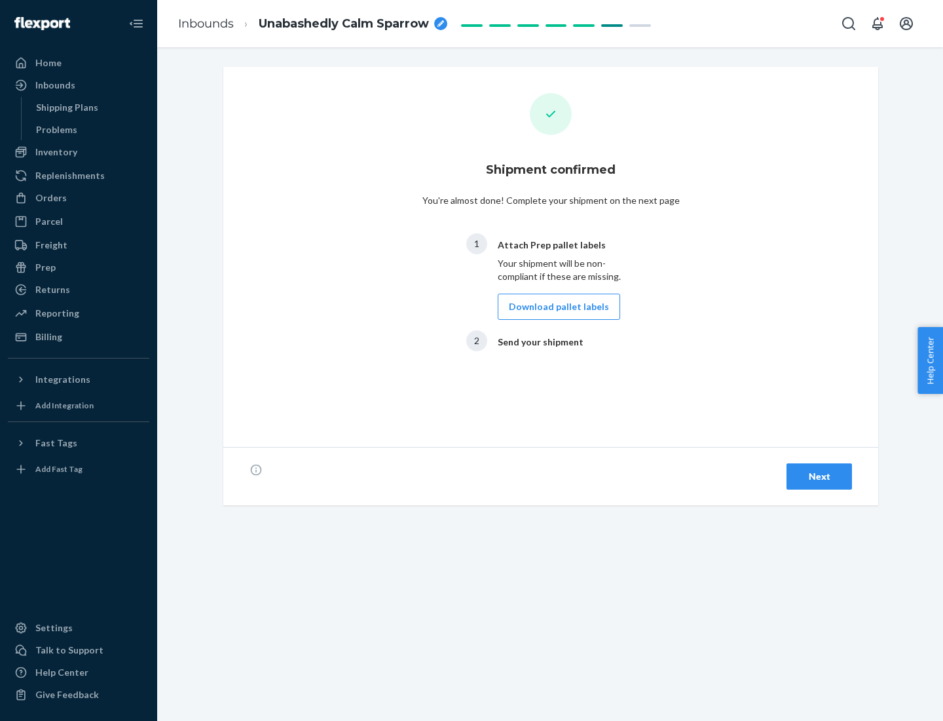
click at [556, 307] on button "Download pallet labels" at bounding box center [559, 306] width 123 height 26
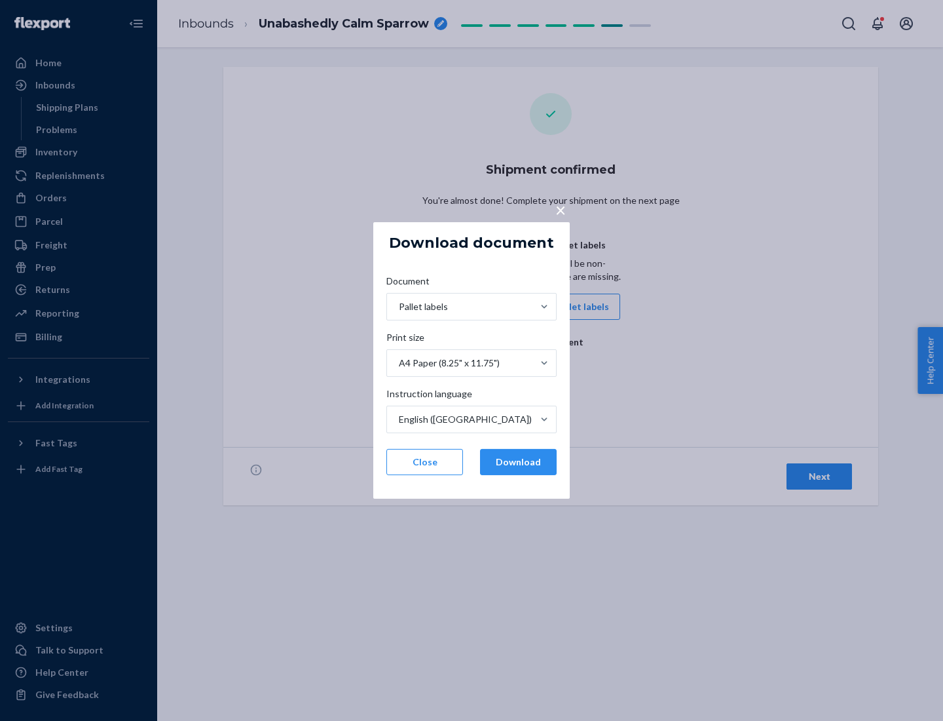
click at [518, 462] on button "Download" at bounding box center [518, 462] width 77 height 26
click at [560, 209] on span "×" at bounding box center [561, 209] width 10 height 22
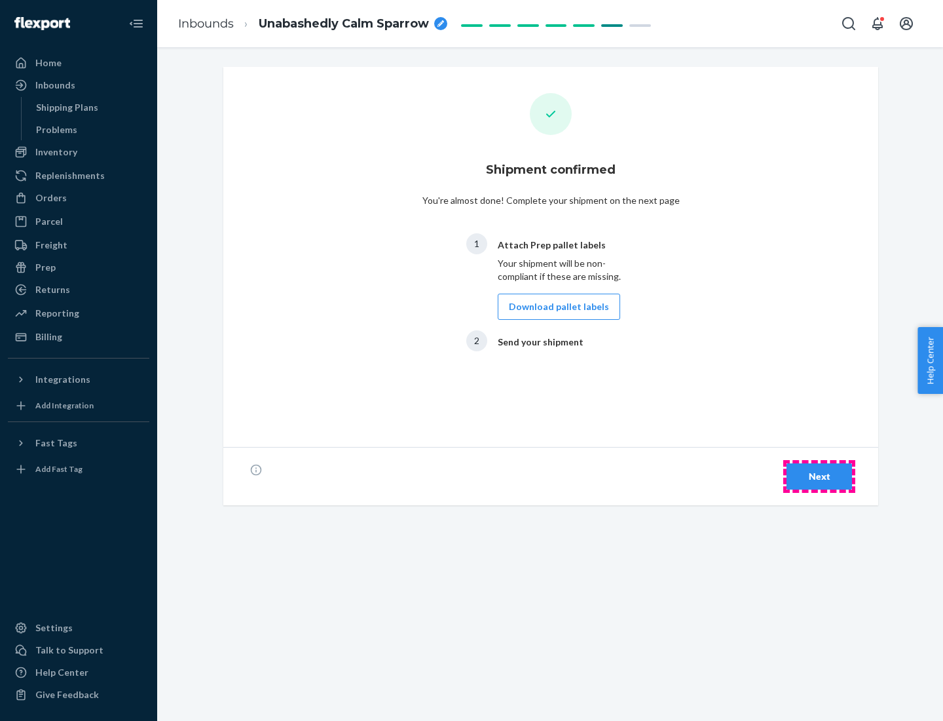
click at [820, 476] on div "Next" at bounding box center [819, 476] width 43 height 13
